Goal: Information Seeking & Learning: Learn about a topic

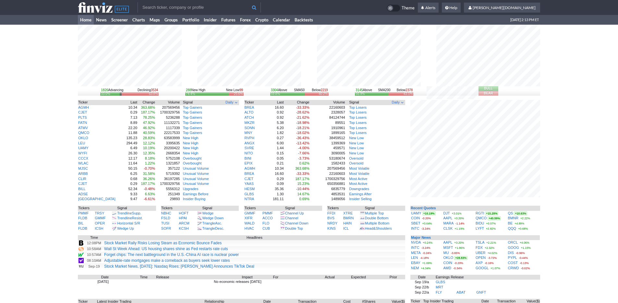
click at [78, 19] on link "Home" at bounding box center [86, 20] width 16 height 10
click at [88, 24] on link "Home" at bounding box center [86, 20] width 16 height 10
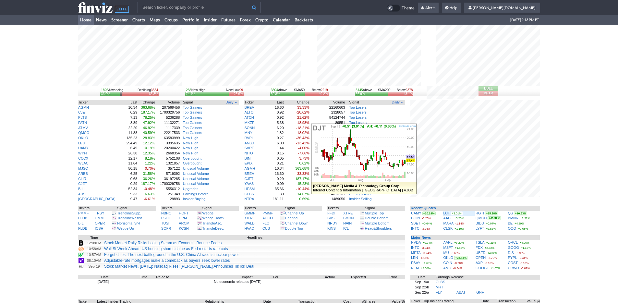
click at [450, 213] on div "DJT +3.01%" at bounding box center [459, 213] width 32 height 5
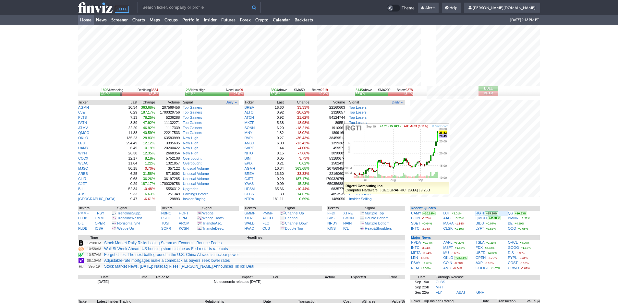
click at [483, 213] on link "RGTI" at bounding box center [480, 213] width 8 height 4
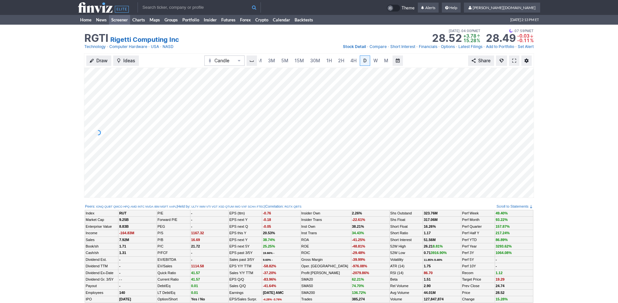
click at [116, 20] on link "Screener" at bounding box center [119, 20] width 21 height 10
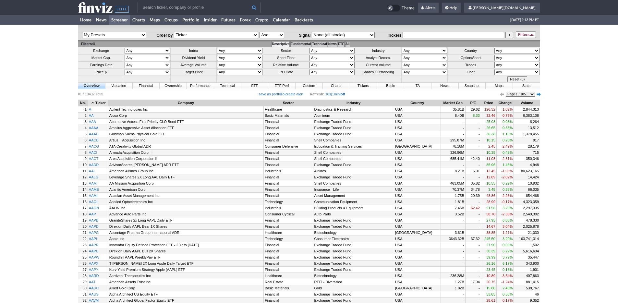
click at [132, 58] on select "Any Mega ($200bln and more) Large ($10bln to $200bln) Mid ($2bln to $10bln) Sma…" at bounding box center [147, 58] width 45 height 6
select select "smallover"
click at [125, 55] on select "Any Mega ($200bln and more) Large ($10bln to $200bln) Mid ($2bln to $10bln) Sma…" at bounding box center [147, 58] width 45 height 6
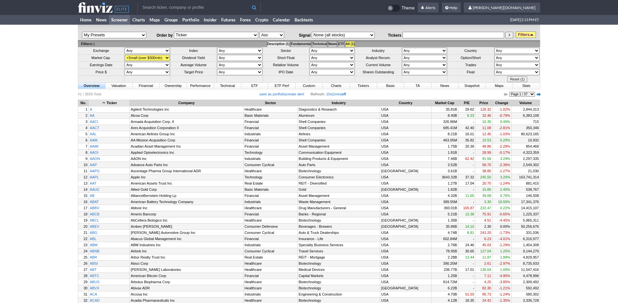
click at [416, 50] on select "Any Stocks only (ex-Funds) Exchange Traded Fund Advertising Agencies Aerospace …" at bounding box center [424, 51] width 45 height 6
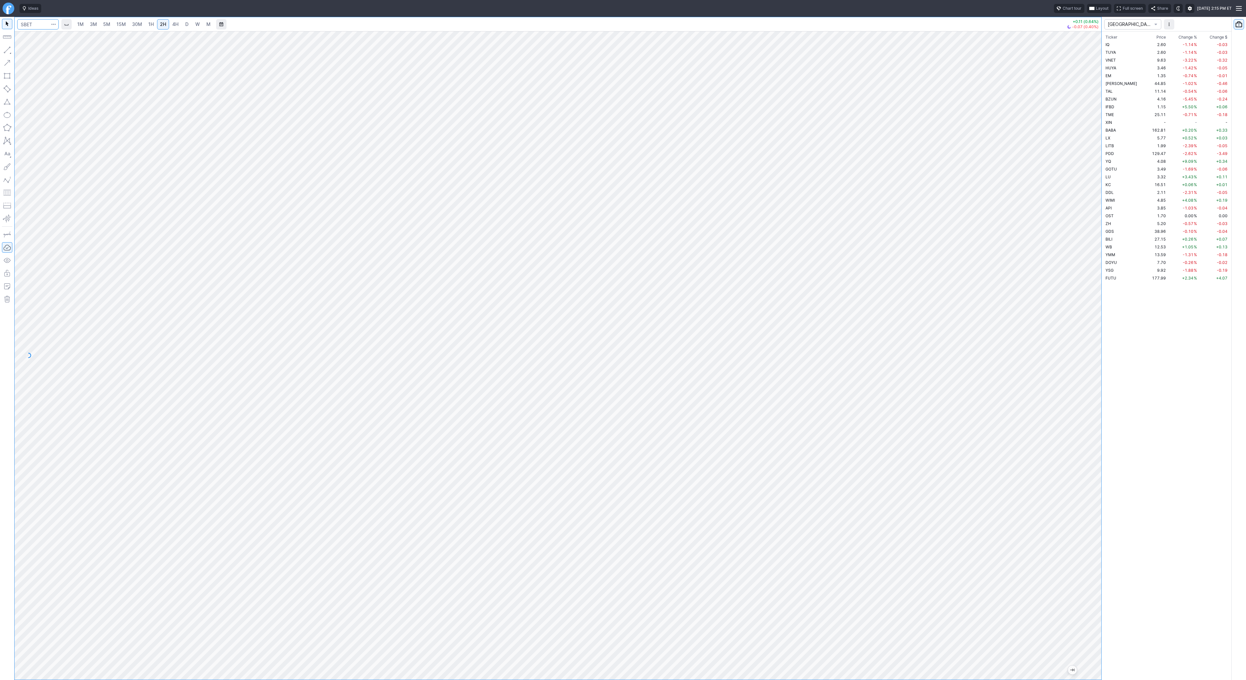
click at [22, 23] on input "Search" at bounding box center [38, 24] width 42 height 10
type input "rgti"
click at [7, 50] on button "button" at bounding box center [7, 50] width 10 height 10
click at [6, 49] on button "button" at bounding box center [7, 50] width 10 height 10
click at [9, 48] on button "button" at bounding box center [7, 50] width 10 height 10
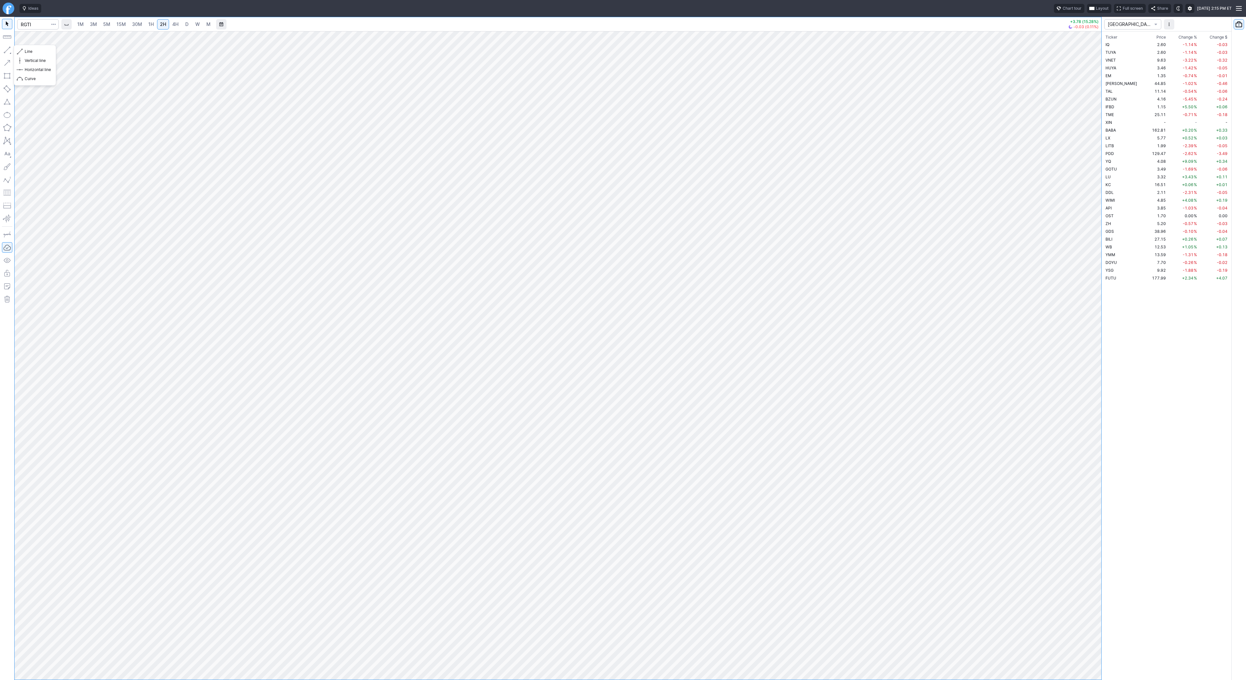
click at [10, 45] on button "button" at bounding box center [7, 50] width 10 height 10
click at [1110, 131] on span "BABA" at bounding box center [1110, 130] width 10 height 5
click at [4, 45] on button "button" at bounding box center [7, 50] width 10 height 10
click at [6, 48] on button "button" at bounding box center [7, 50] width 10 height 10
click at [4, 47] on button "button" at bounding box center [7, 50] width 10 height 10
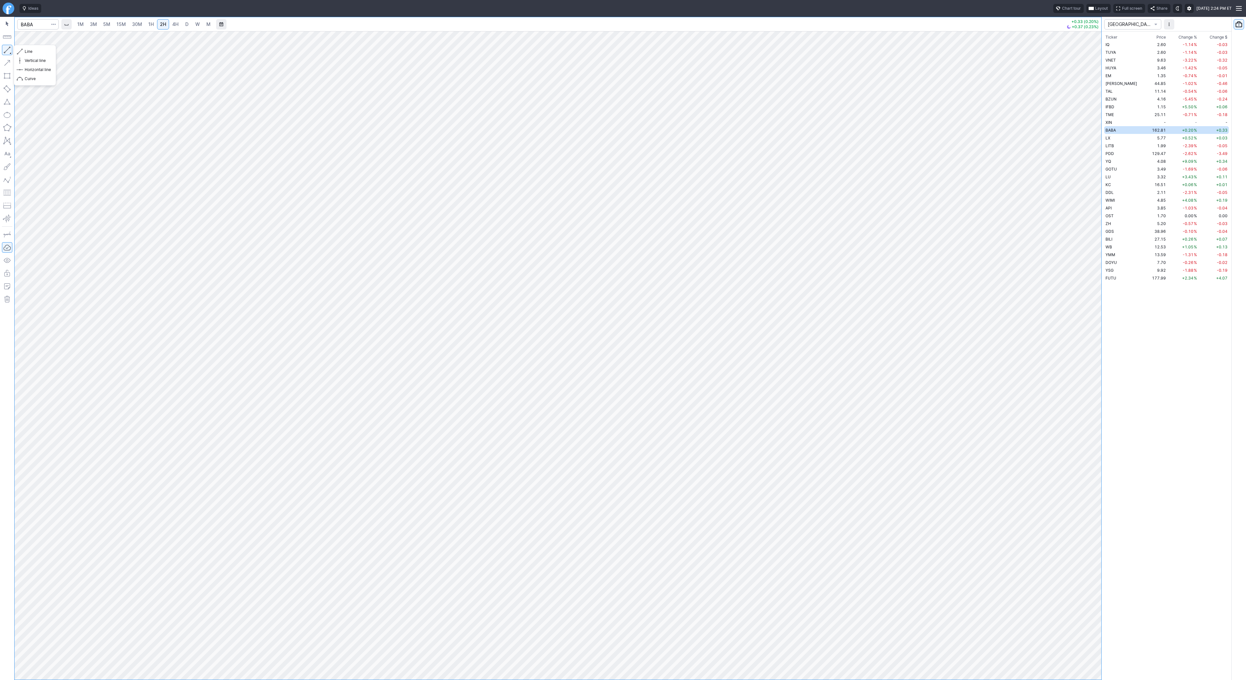
click at [11, 50] on button "button" at bounding box center [7, 50] width 10 height 10
drag, startPoint x: 6, startPoint y: 51, endPoint x: 6, endPoint y: 58, distance: 6.8
click at [6, 52] on button "button" at bounding box center [7, 50] width 10 height 10
click at [30, 50] on span "Line" at bounding box center [38, 51] width 26 height 6
drag, startPoint x: 30, startPoint y: 49, endPoint x: 53, endPoint y: 68, distance: 30.0
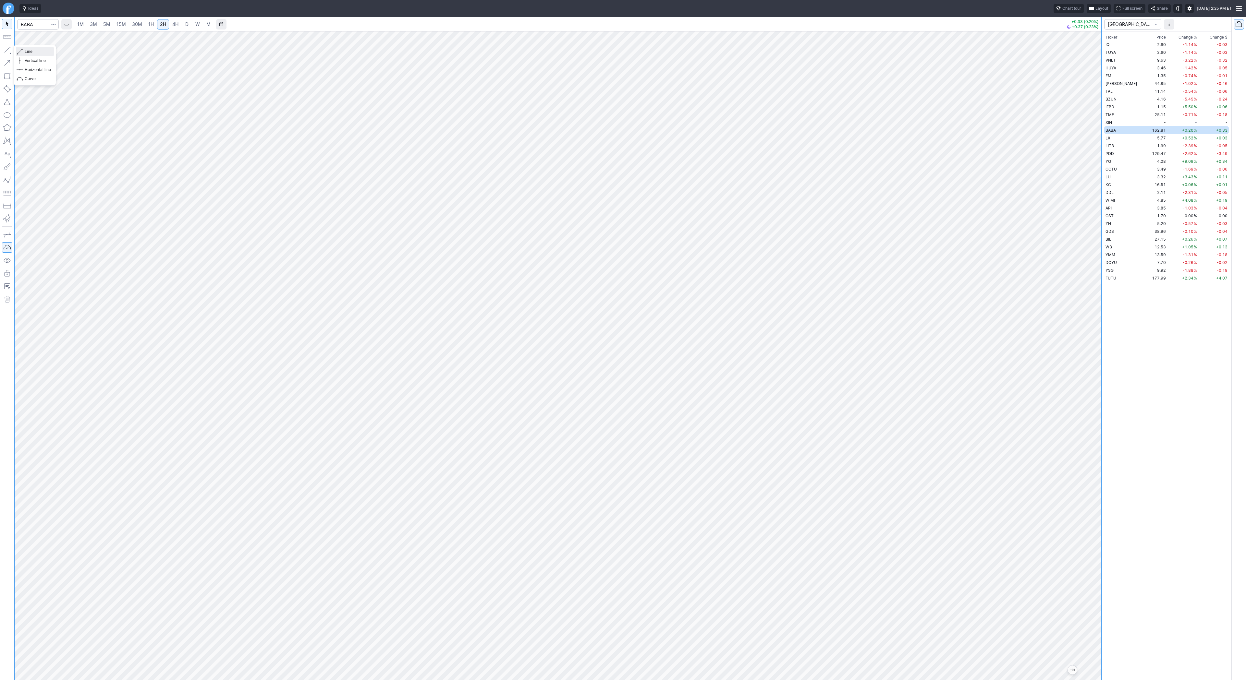
click at [30, 50] on span "Line" at bounding box center [38, 51] width 26 height 6
drag, startPoint x: 1094, startPoint y: 182, endPoint x: 1087, endPoint y: 224, distance: 43.5
click at [1091, 228] on div at bounding box center [1094, 354] width 14 height 632
drag, startPoint x: 1096, startPoint y: 130, endPoint x: 1096, endPoint y: 146, distance: 15.2
click at [1096, 146] on div at bounding box center [1094, 354] width 14 height 632
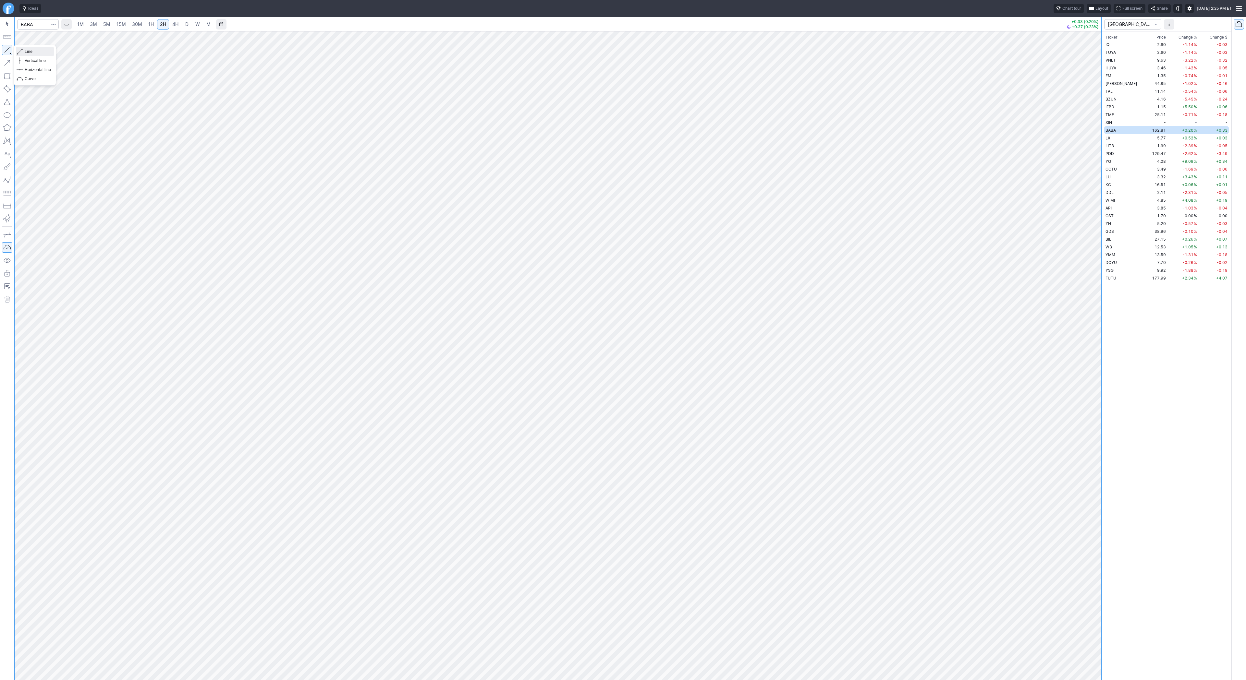
click at [33, 50] on span "Line" at bounding box center [38, 51] width 26 height 6
click at [31, 26] on input "Search" at bounding box center [38, 24] width 42 height 10
type input "eth"
click at [63, 122] on span "ereum / USD" at bounding box center [61, 119] width 23 height 5
click at [92, 23] on span "3M" at bounding box center [93, 24] width 7 height 6
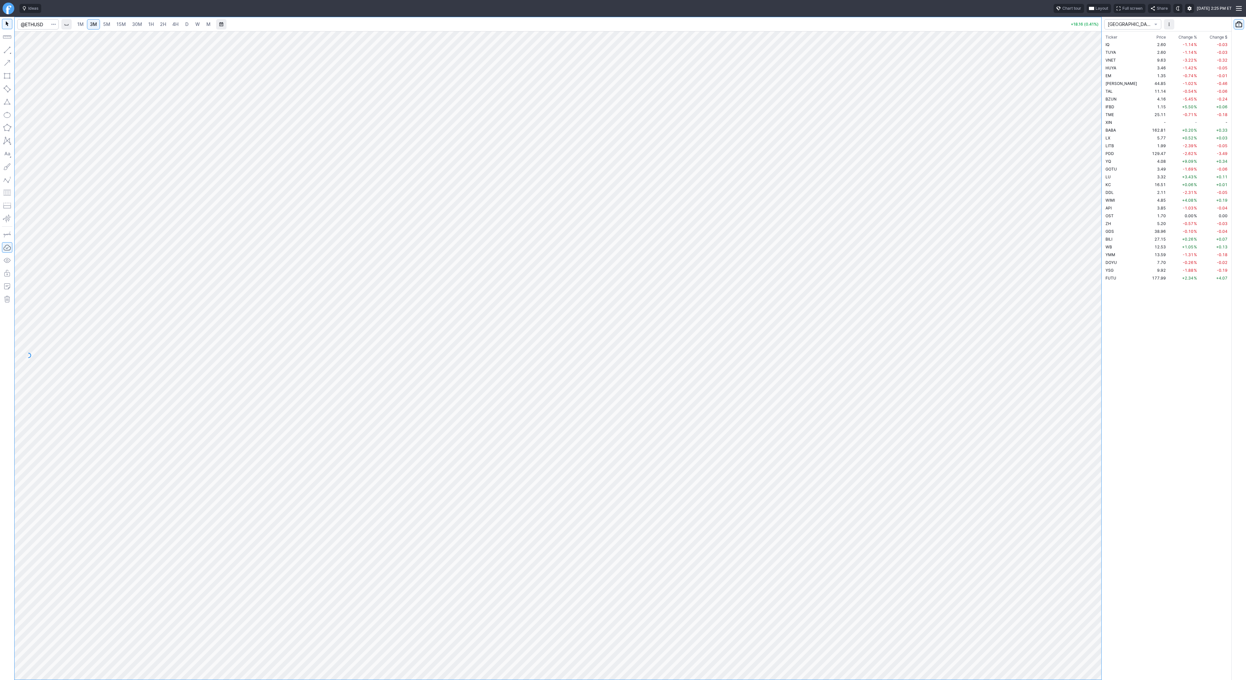
click at [126, 26] on link "15M" at bounding box center [121, 24] width 15 height 10
click at [173, 26] on span "4H" at bounding box center [175, 24] width 6 height 6
click at [153, 26] on link "1H" at bounding box center [150, 24] width 11 height 10
click at [160, 23] on span "2H" at bounding box center [163, 24] width 6 height 6
drag, startPoint x: 1092, startPoint y: 278, endPoint x: 1091, endPoint y: 305, distance: 27.3
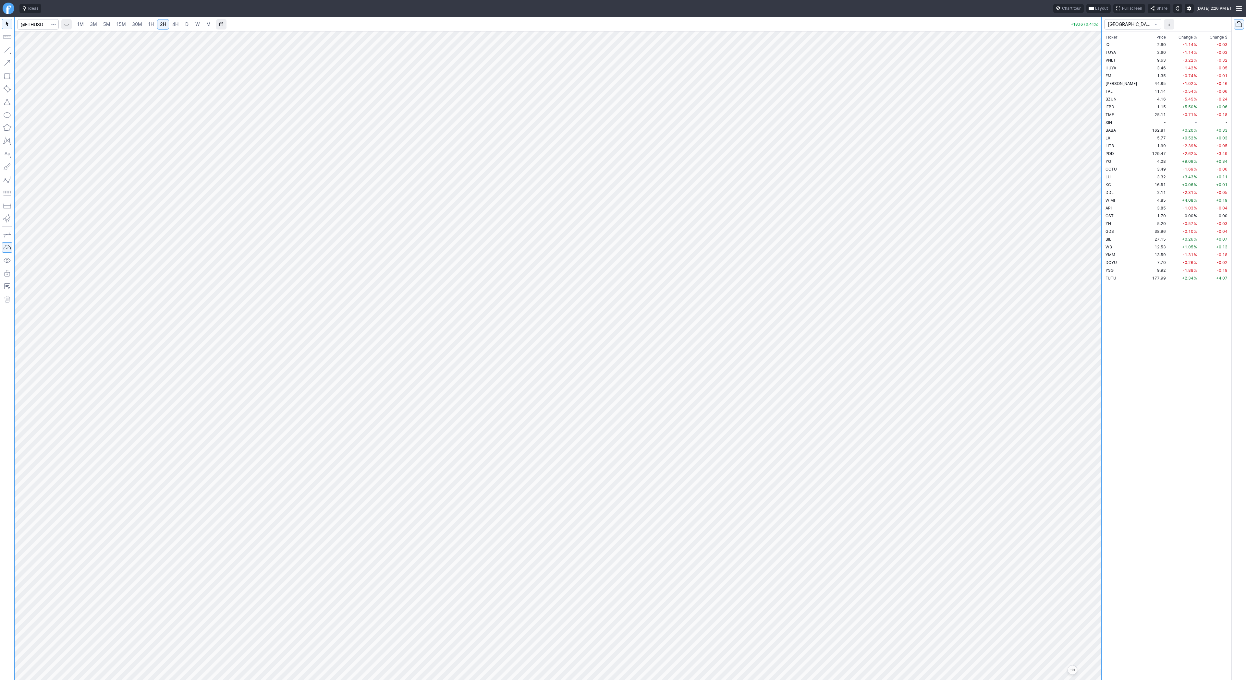
click at [1092, 307] on div at bounding box center [1094, 354] width 14 height 632
click at [8, 49] on button "button" at bounding box center [7, 50] width 10 height 10
click at [10, 49] on button "button" at bounding box center [7, 50] width 10 height 10
drag, startPoint x: 10, startPoint y: 48, endPoint x: 12, endPoint y: 57, distance: 9.6
click at [9, 49] on button "button" at bounding box center [7, 50] width 10 height 10
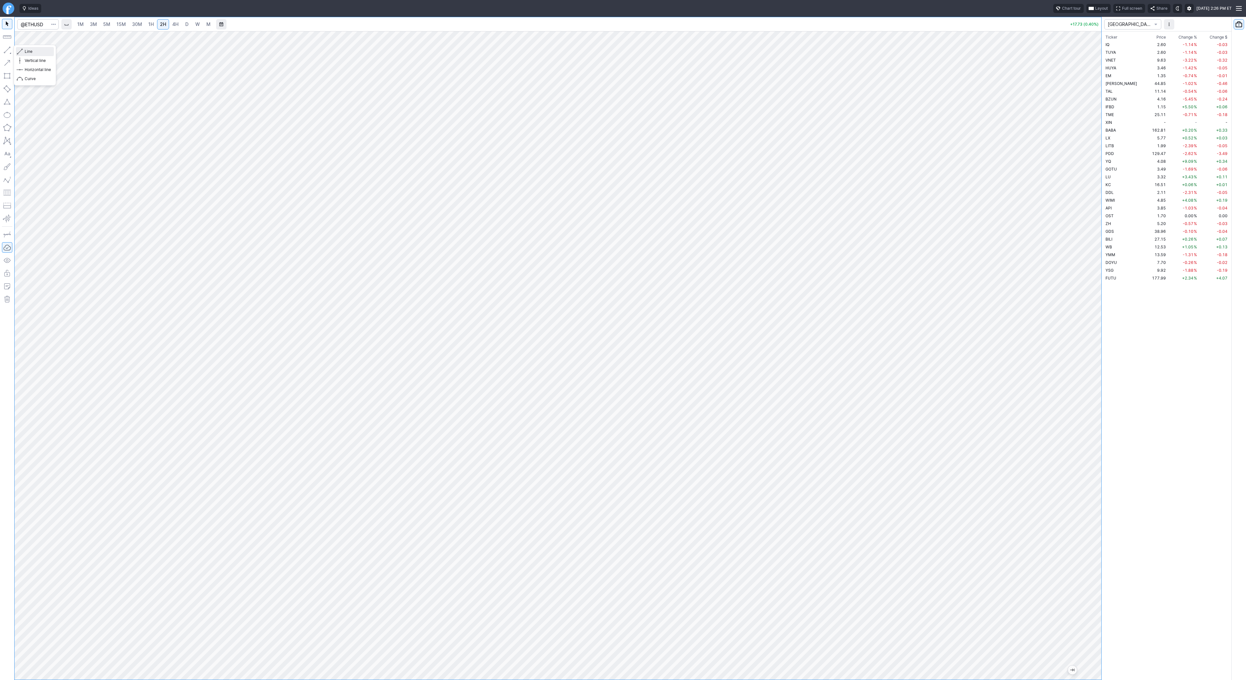
click at [32, 53] on span "Line" at bounding box center [38, 51] width 26 height 6
click at [23, 49] on button "Line" at bounding box center [35, 51] width 38 height 9
click at [32, 51] on span "Line" at bounding box center [38, 51] width 26 height 6
click at [25, 51] on span "Line" at bounding box center [38, 51] width 26 height 6
drag, startPoint x: 1095, startPoint y: 215, endPoint x: 1089, endPoint y: 228, distance: 14.4
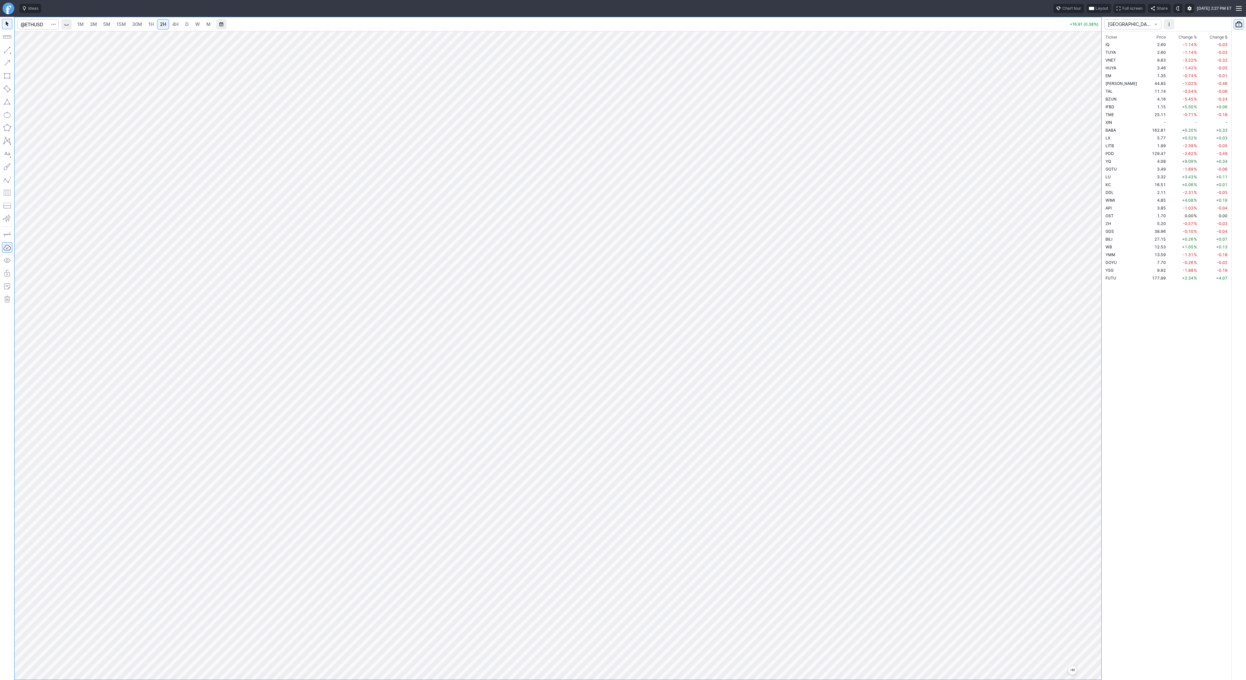
click at [1096, 236] on div at bounding box center [1094, 354] width 14 height 632
drag, startPoint x: 1093, startPoint y: 117, endPoint x: 1092, endPoint y: 126, distance: 8.6
click at [1092, 126] on div at bounding box center [1094, 354] width 14 height 632
click at [6, 46] on button "button" at bounding box center [7, 50] width 10 height 10
click at [30, 50] on span "Line" at bounding box center [38, 51] width 26 height 6
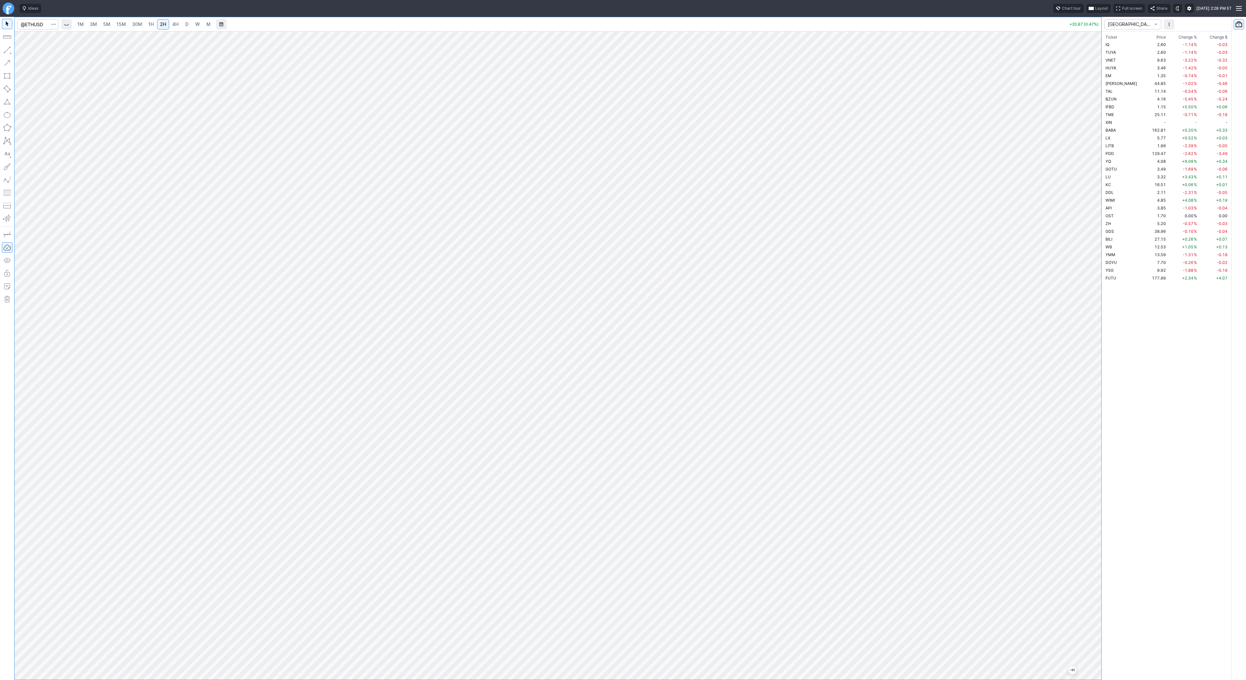
click at [7, 49] on button "button" at bounding box center [7, 50] width 10 height 10
click at [7, 46] on button "button" at bounding box center [7, 50] width 10 height 10
click at [25, 51] on span "Line" at bounding box center [38, 51] width 26 height 6
click at [31, 51] on span "Line" at bounding box center [38, 51] width 26 height 6
click at [34, 54] on span "Line" at bounding box center [38, 51] width 26 height 6
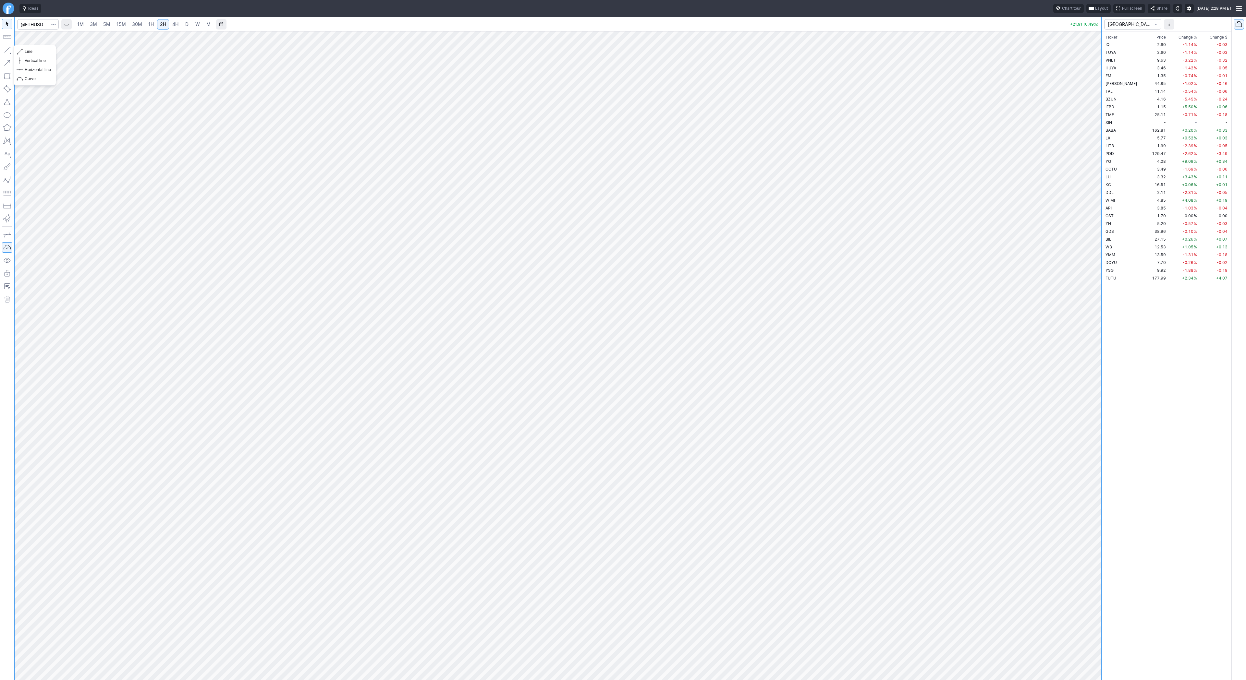
click at [5, 50] on button "button" at bounding box center [7, 50] width 10 height 10
click at [25, 51] on span "Line" at bounding box center [38, 51] width 26 height 6
click at [35, 53] on span "Line" at bounding box center [38, 51] width 26 height 6
click at [94, 26] on span "3M" at bounding box center [93, 24] width 7 height 6
click at [121, 24] on span "15M" at bounding box center [120, 24] width 9 height 6
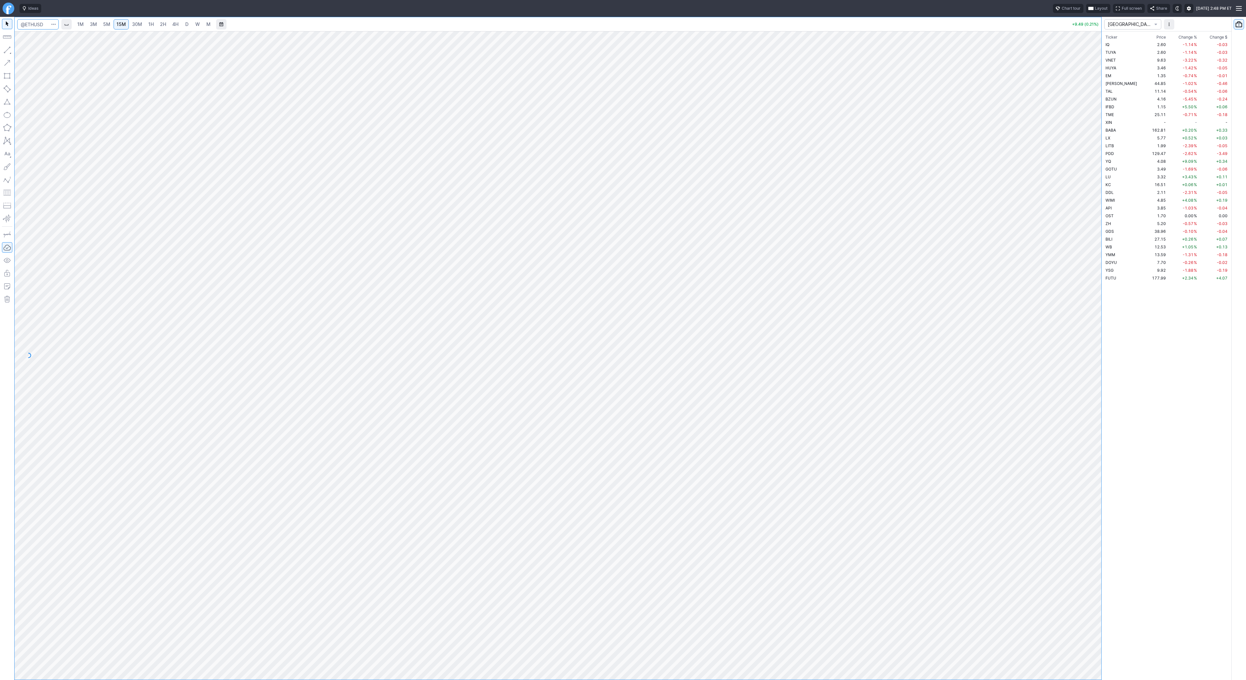
click at [39, 29] on input "Search" at bounding box center [38, 24] width 42 height 10
type input "cvna"
click at [185, 23] on span "D" at bounding box center [186, 24] width 3 height 6
click at [196, 24] on span "W" at bounding box center [197, 24] width 5 height 6
click at [8, 50] on button "button" at bounding box center [7, 50] width 10 height 10
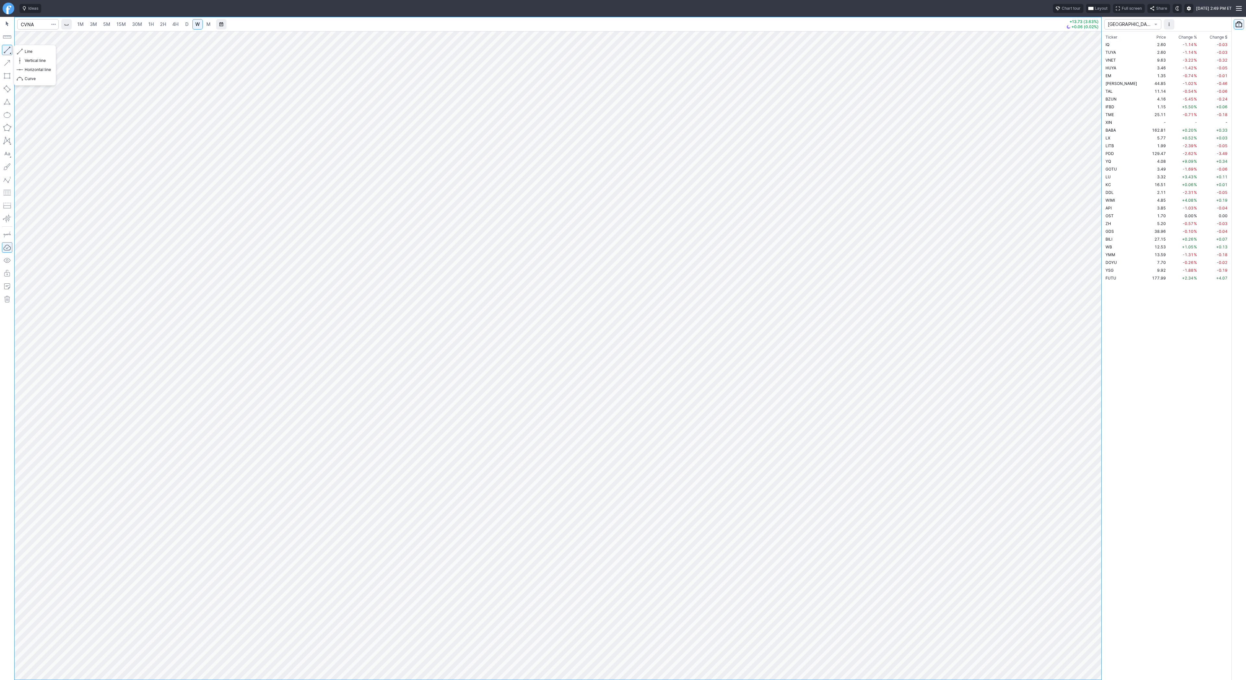
click at [7, 49] on button "button" at bounding box center [7, 50] width 10 height 10
click at [6, 50] on button "button" at bounding box center [7, 50] width 10 height 10
click at [5, 49] on button "button" at bounding box center [7, 50] width 10 height 10
click at [32, 52] on span "Line" at bounding box center [38, 51] width 26 height 6
click at [4, 50] on button "button" at bounding box center [7, 50] width 10 height 10
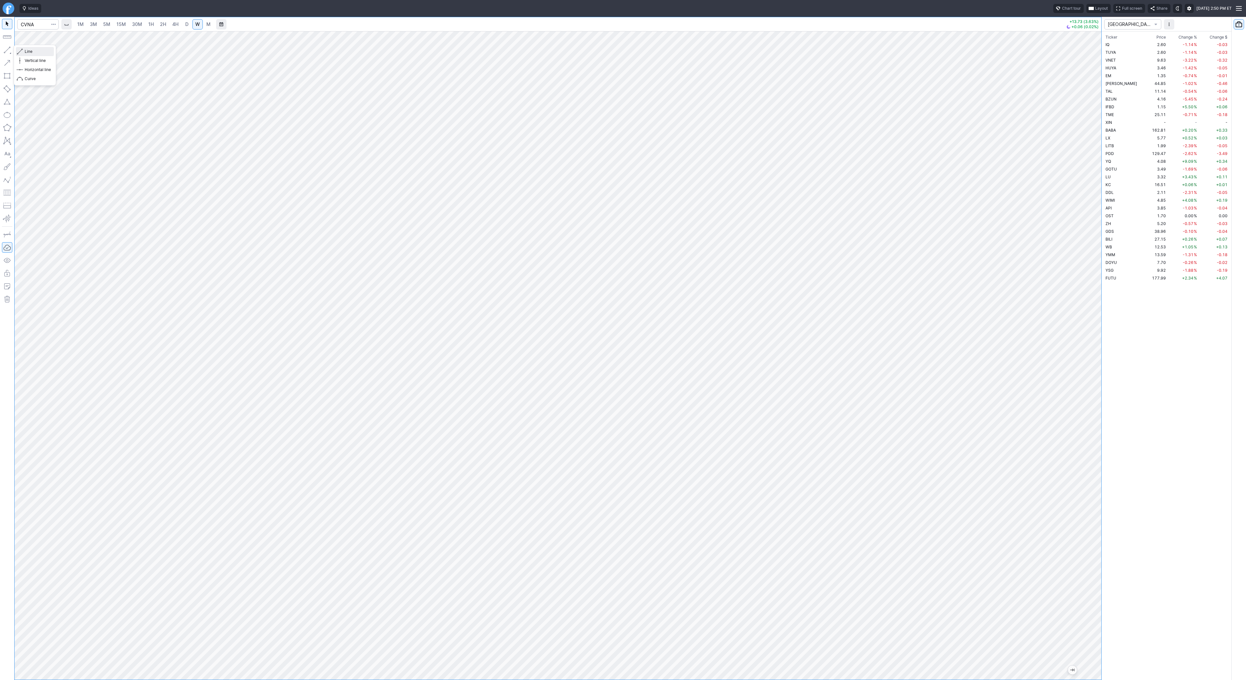
click at [28, 53] on span "Line" at bounding box center [38, 51] width 26 height 6
click at [27, 51] on span "Line" at bounding box center [38, 51] width 26 height 6
click at [185, 24] on span "D" at bounding box center [186, 24] width 3 height 6
click at [200, 26] on link "W" at bounding box center [197, 24] width 10 height 10
